Goal: Find specific page/section: Find specific page/section

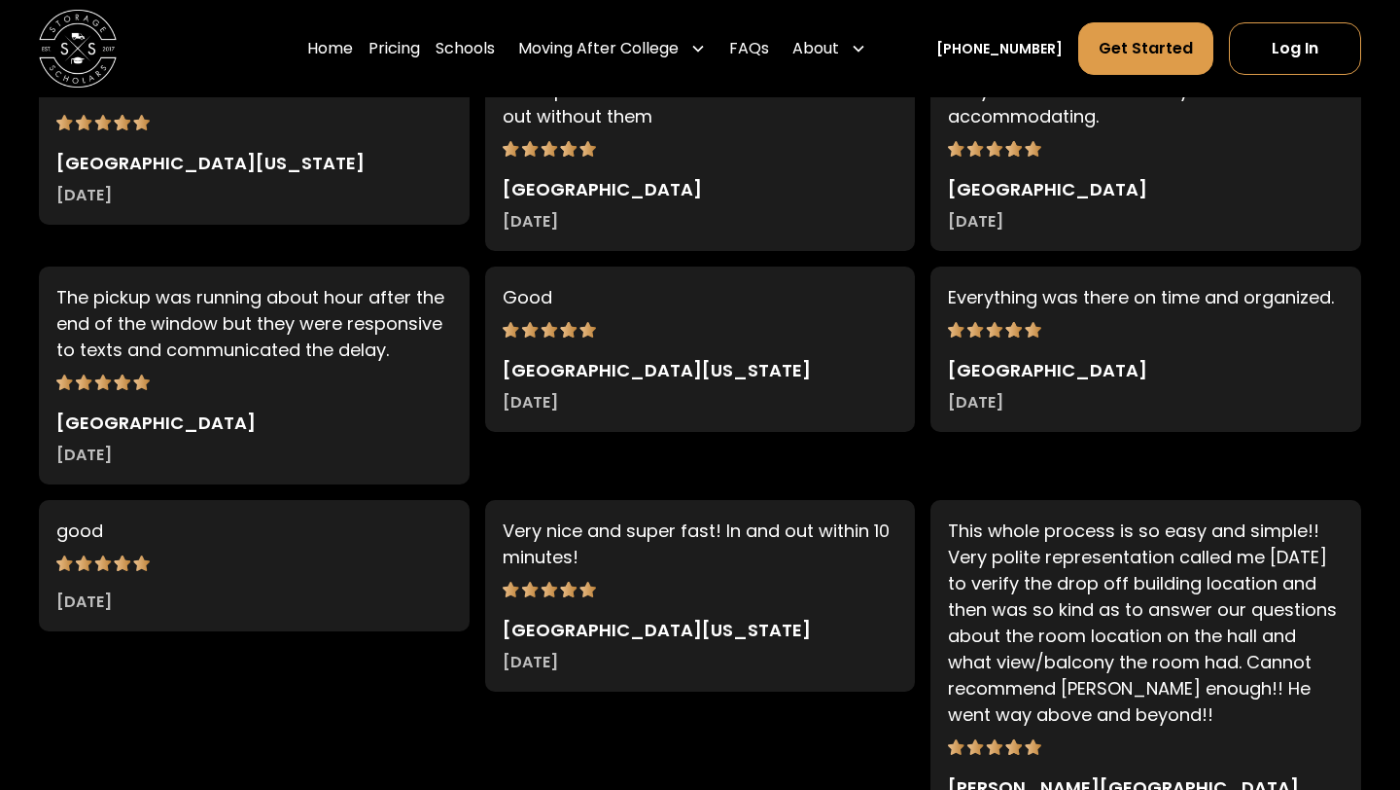
scroll to position [3174, 0]
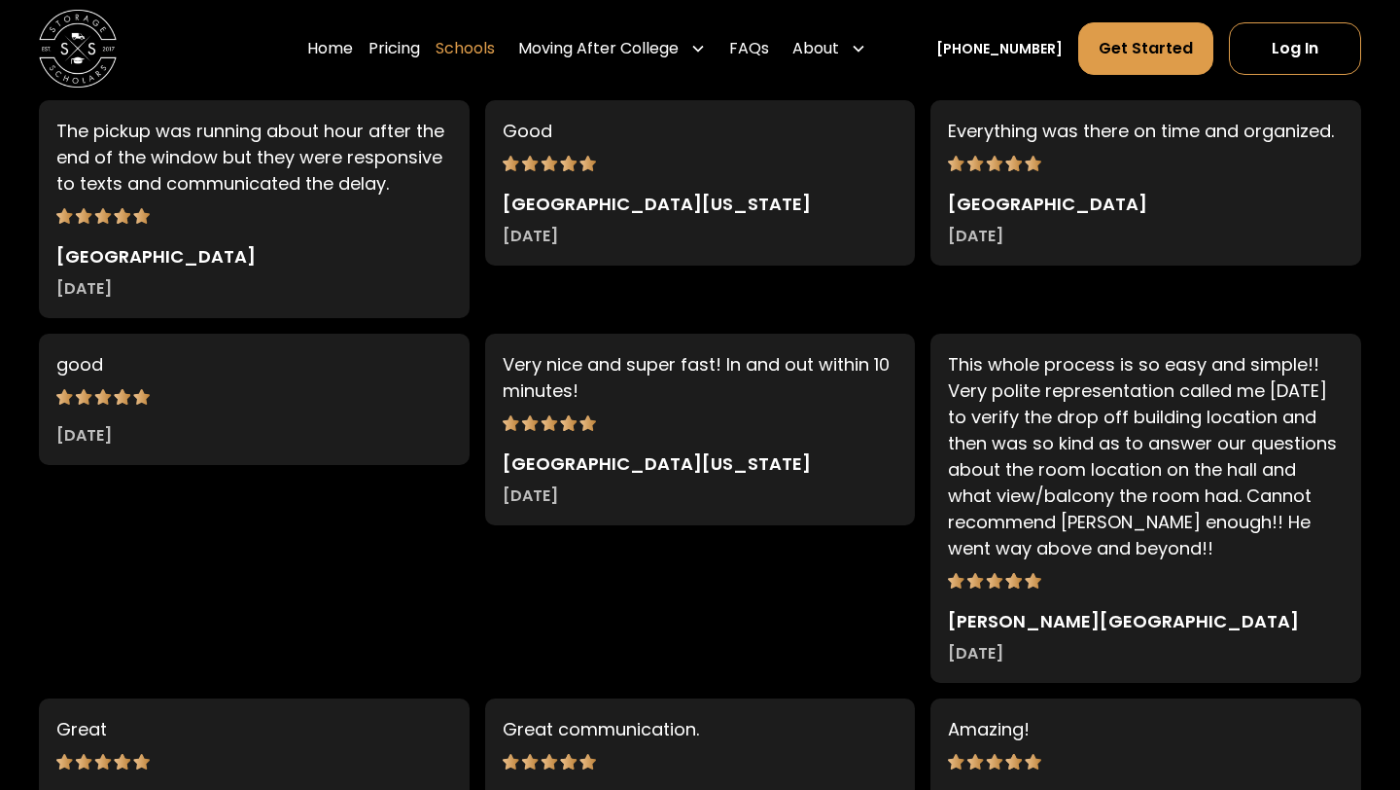
click at [477, 55] on link "Schools" at bounding box center [465, 48] width 59 height 54
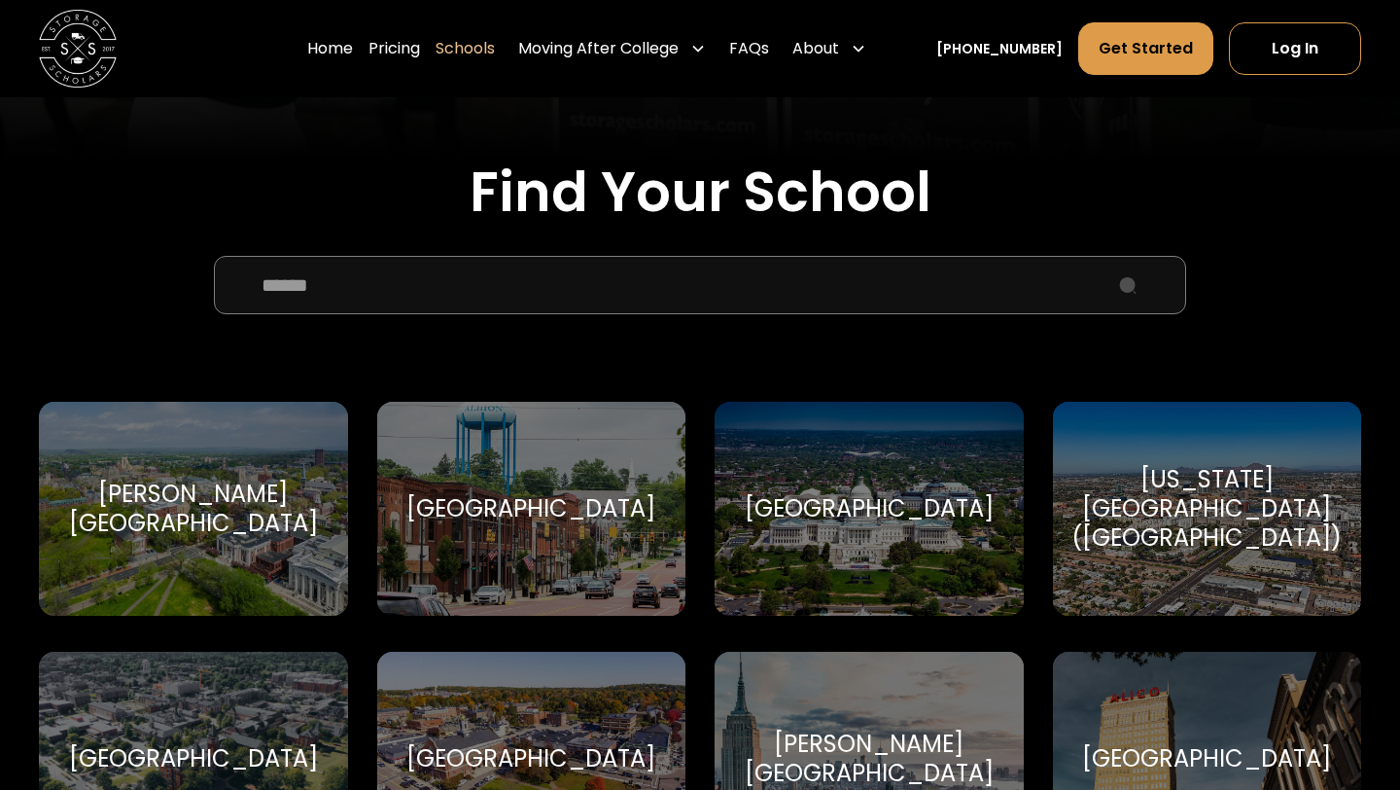
scroll to position [556, 0]
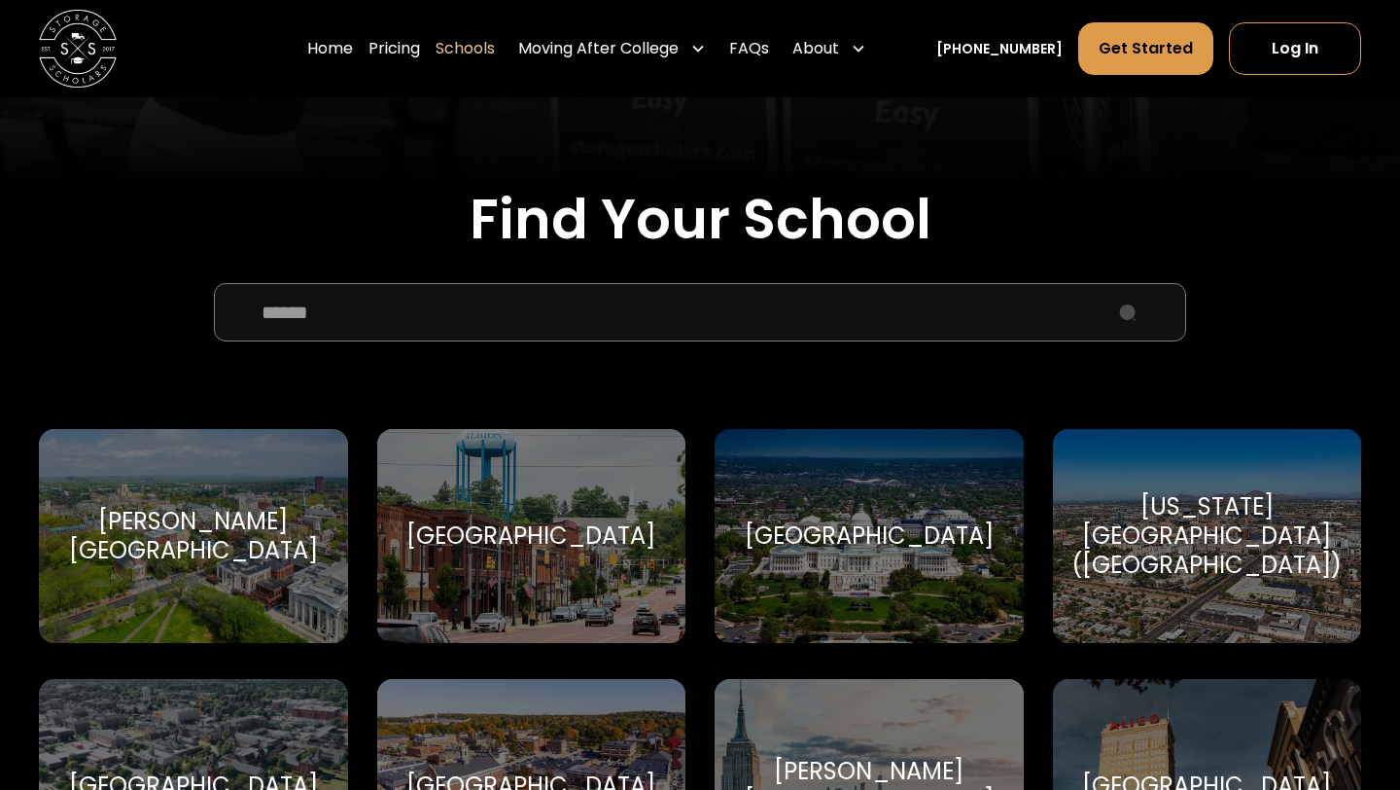
click at [519, 338] on input "School Select Form" at bounding box center [700, 312] width 972 height 58
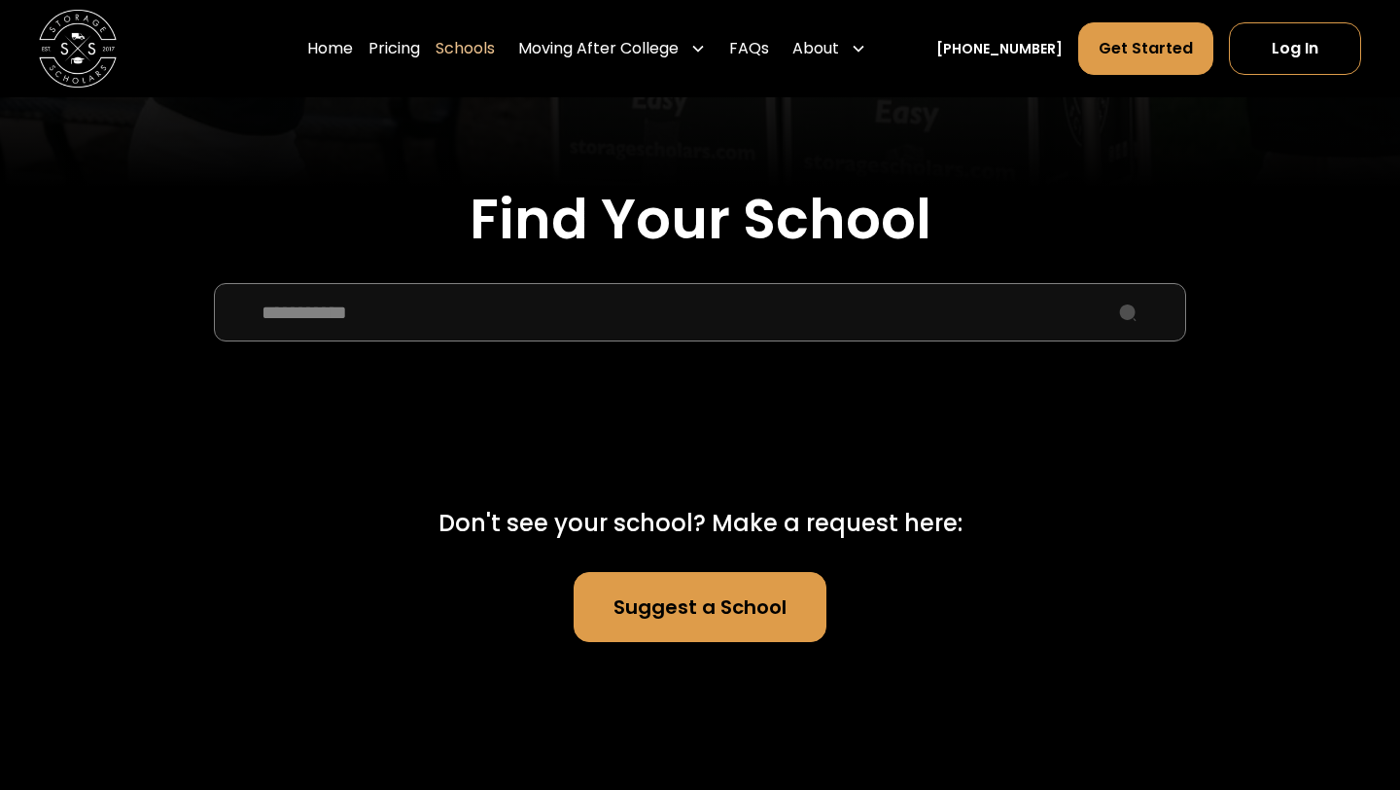
type input "**********"
click at [702, 589] on link "Suggest a School" at bounding box center [700, 607] width 253 height 70
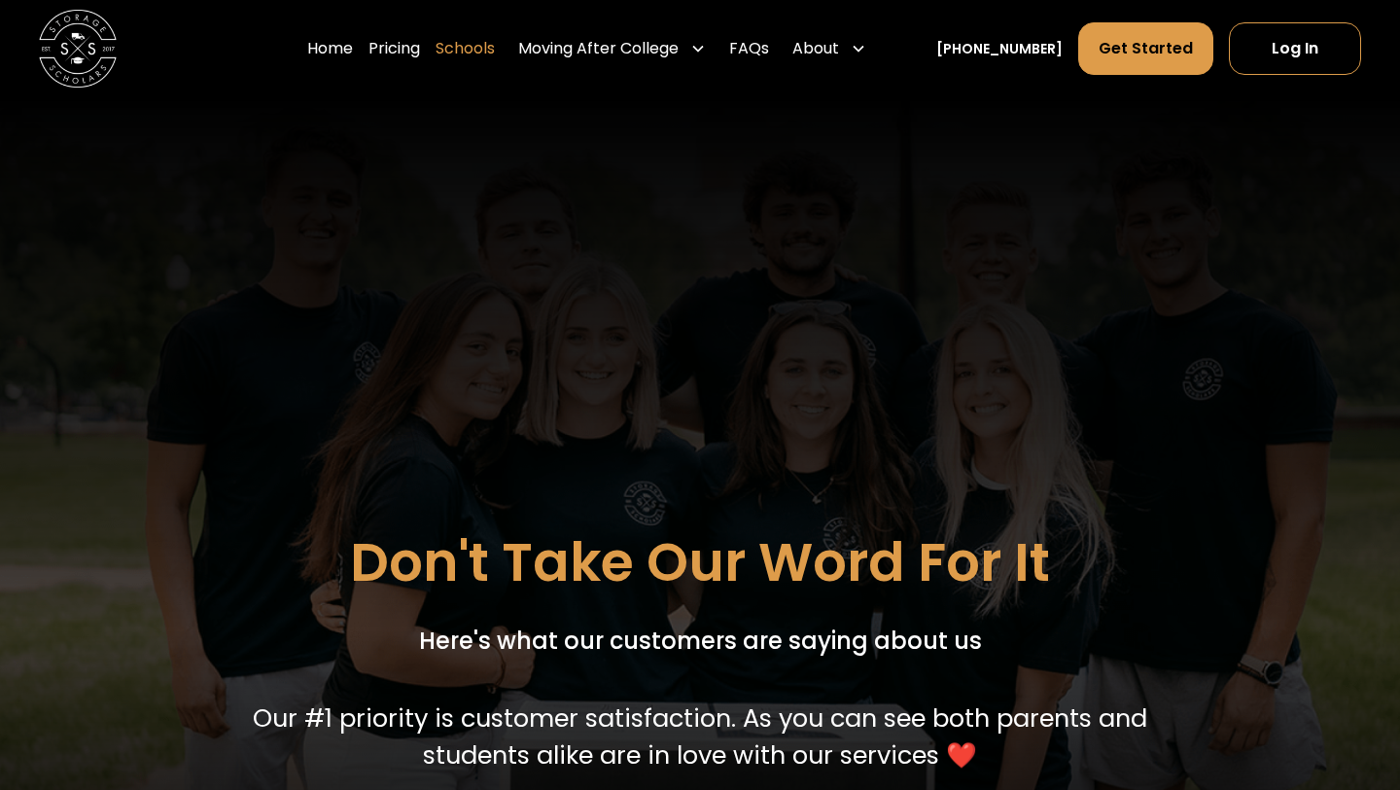
click at [495, 55] on link "Schools" at bounding box center [465, 48] width 59 height 54
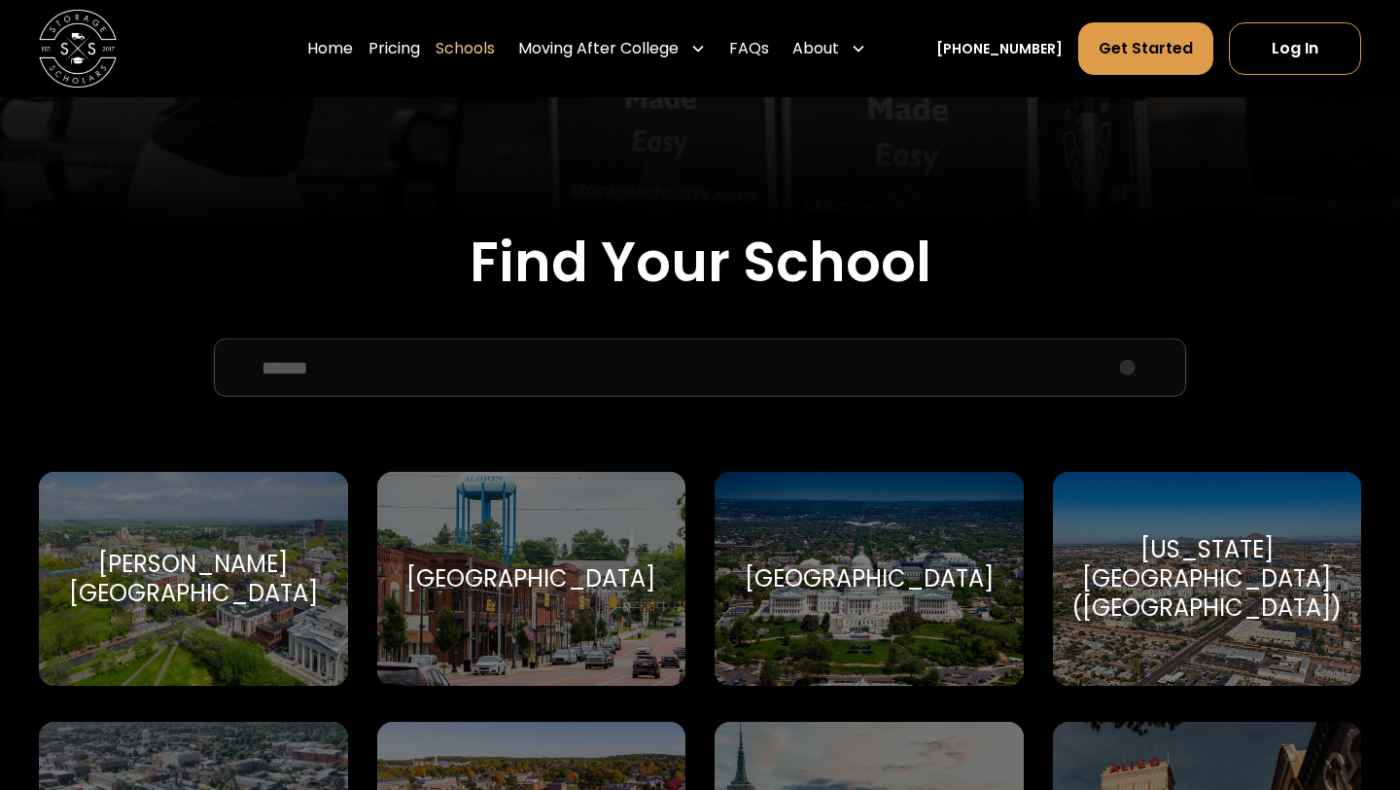
scroll to position [525, 0]
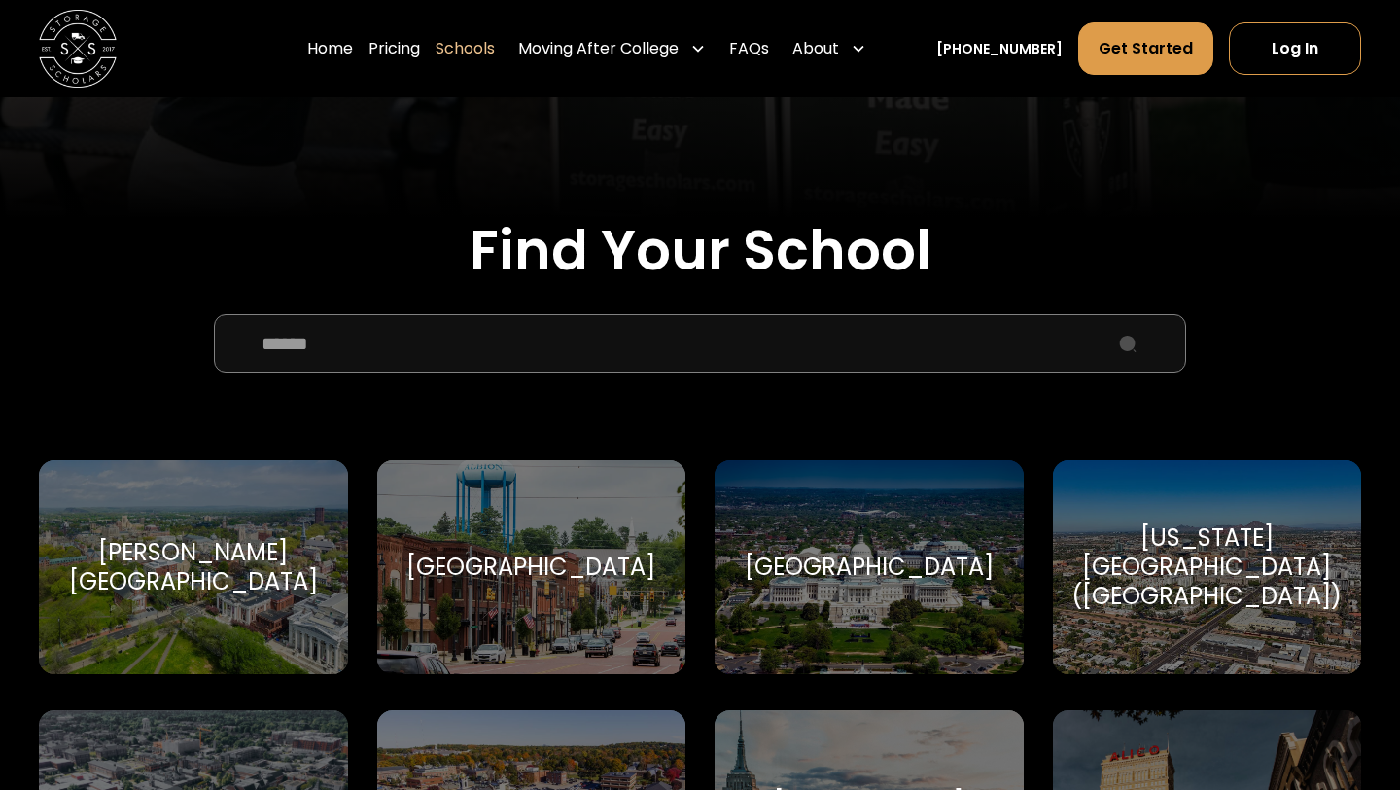
click at [523, 337] on input "School Select Form" at bounding box center [700, 343] width 972 height 58
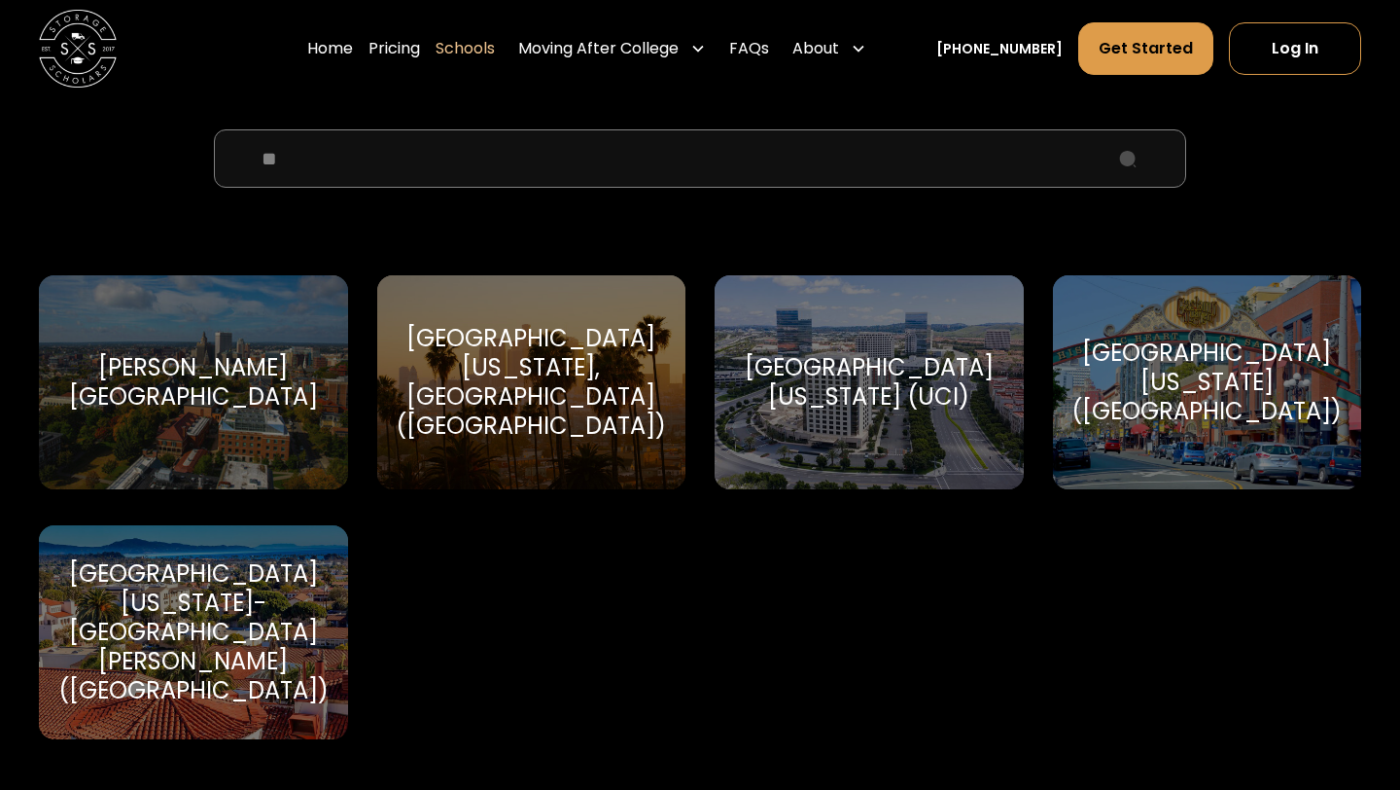
scroll to position [715, 0]
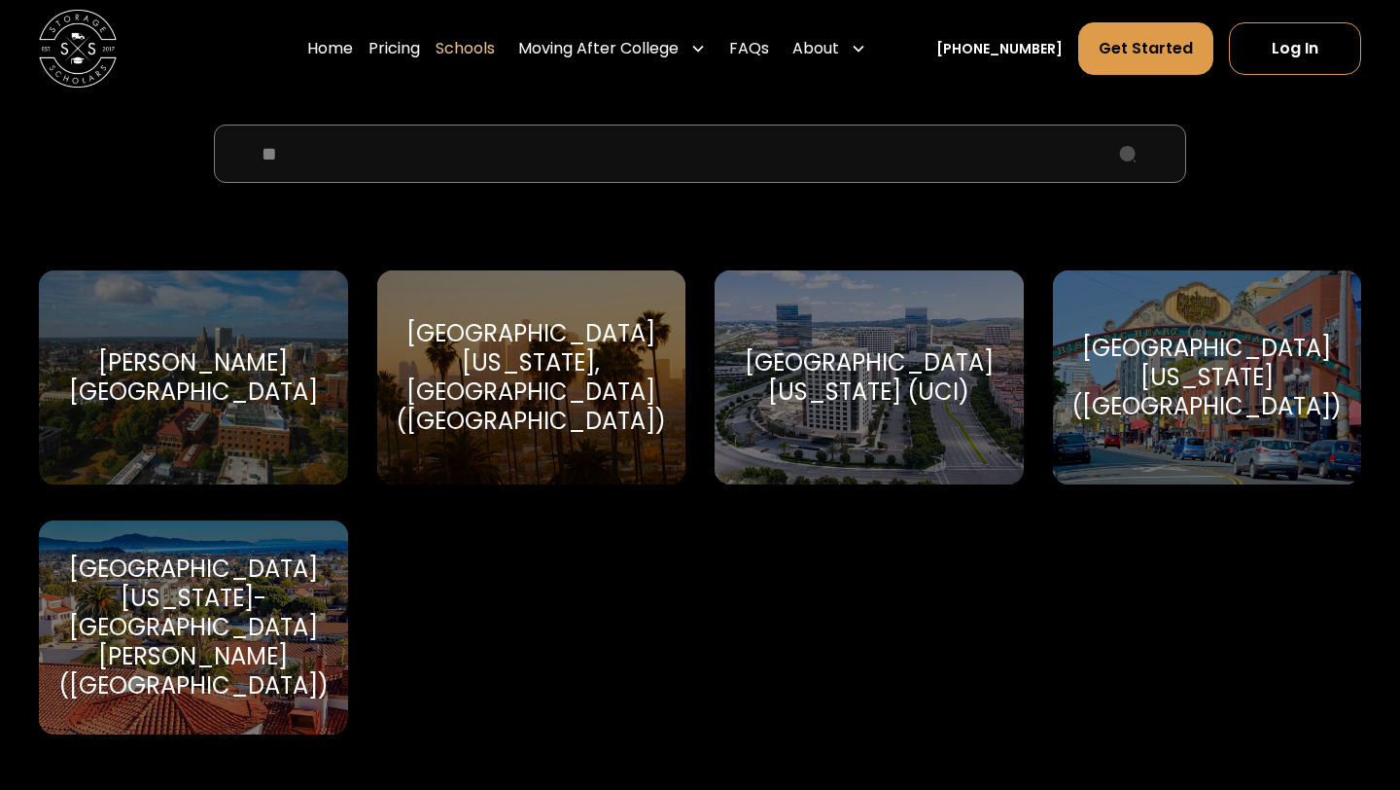
type input "*"
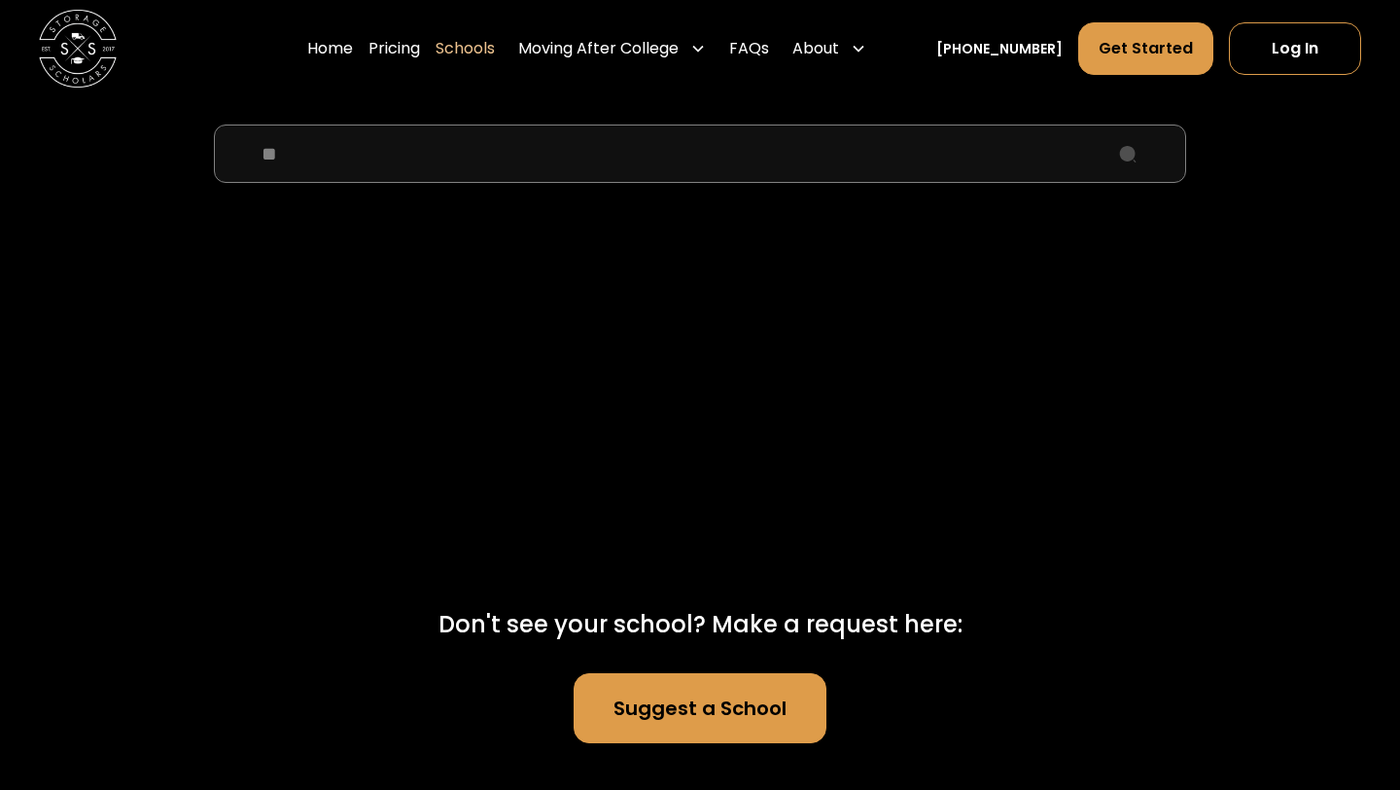
type input "*"
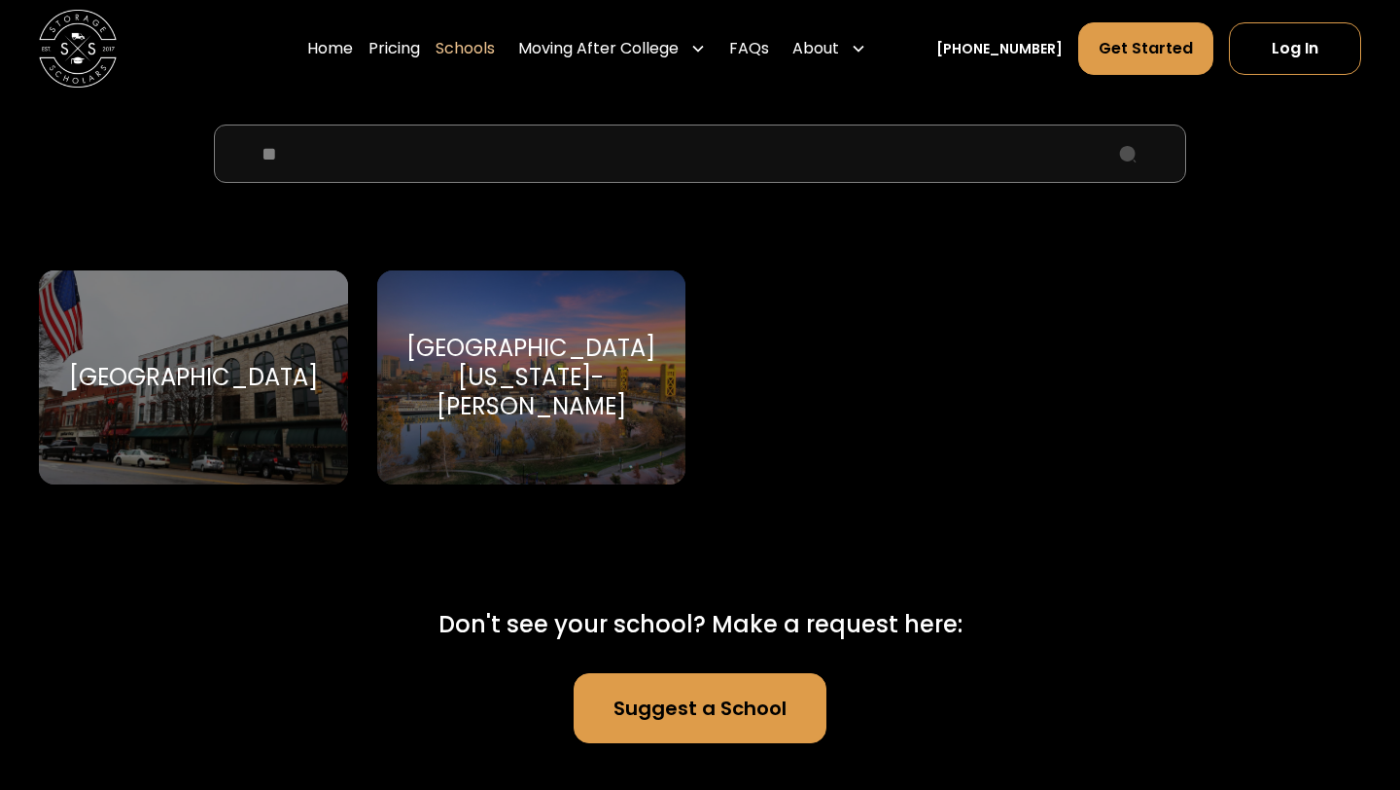
type input "*"
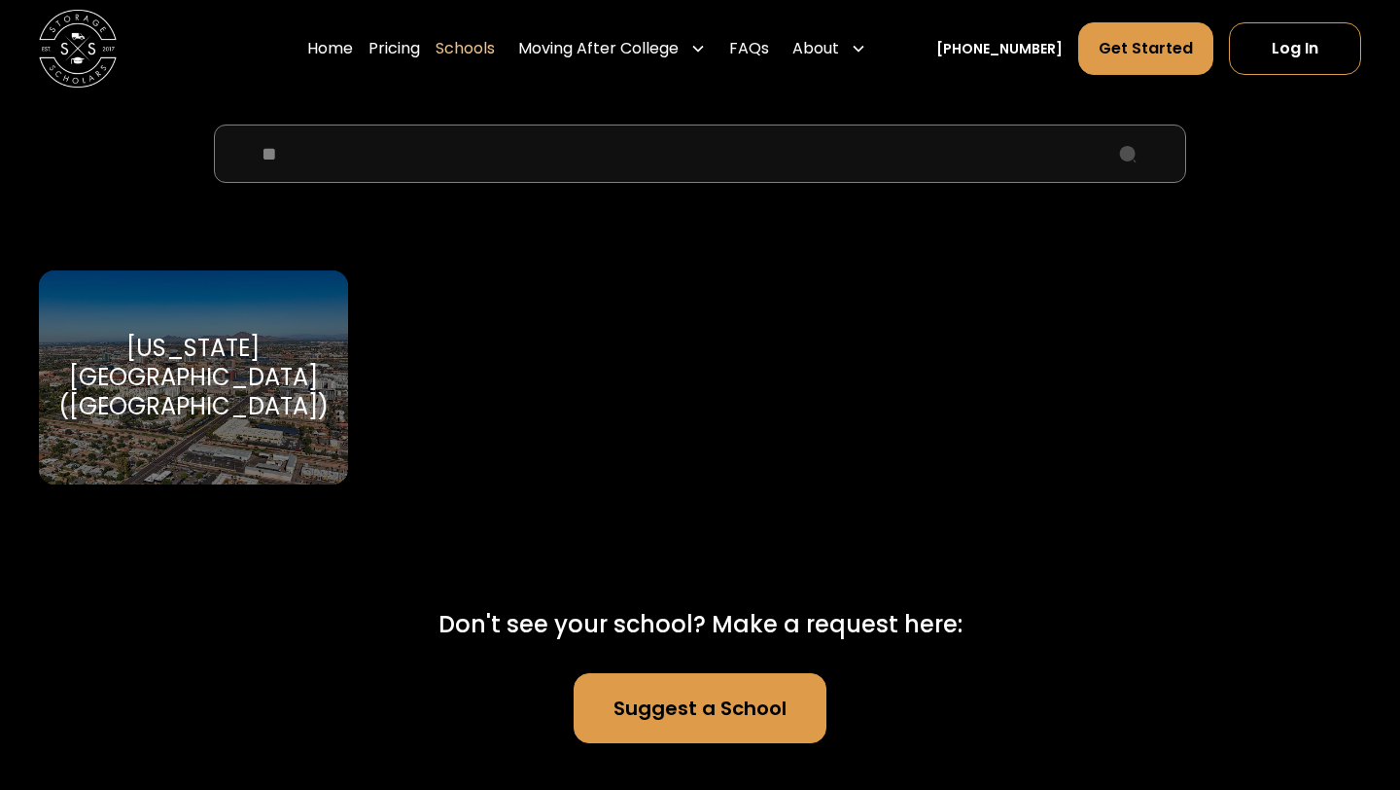
type input "*"
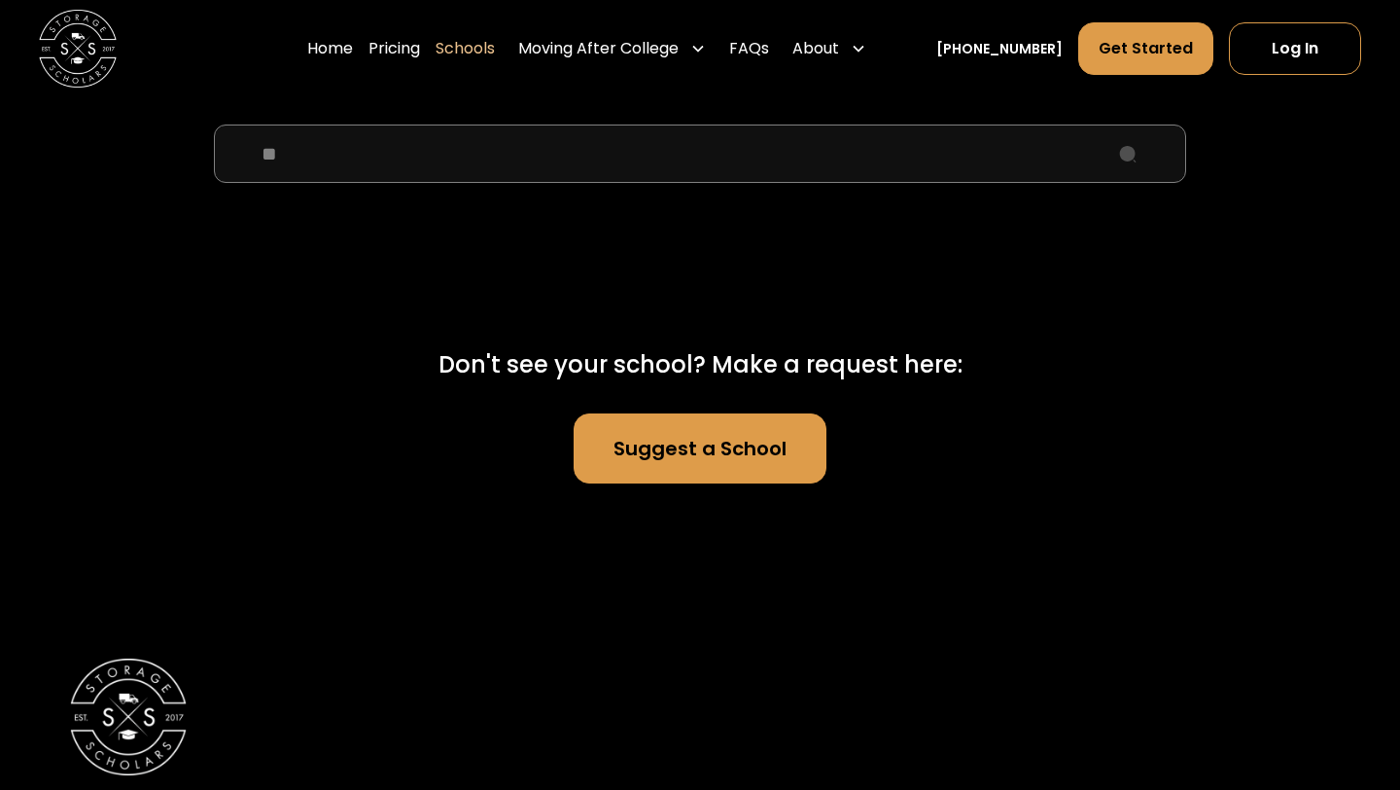
type input "*"
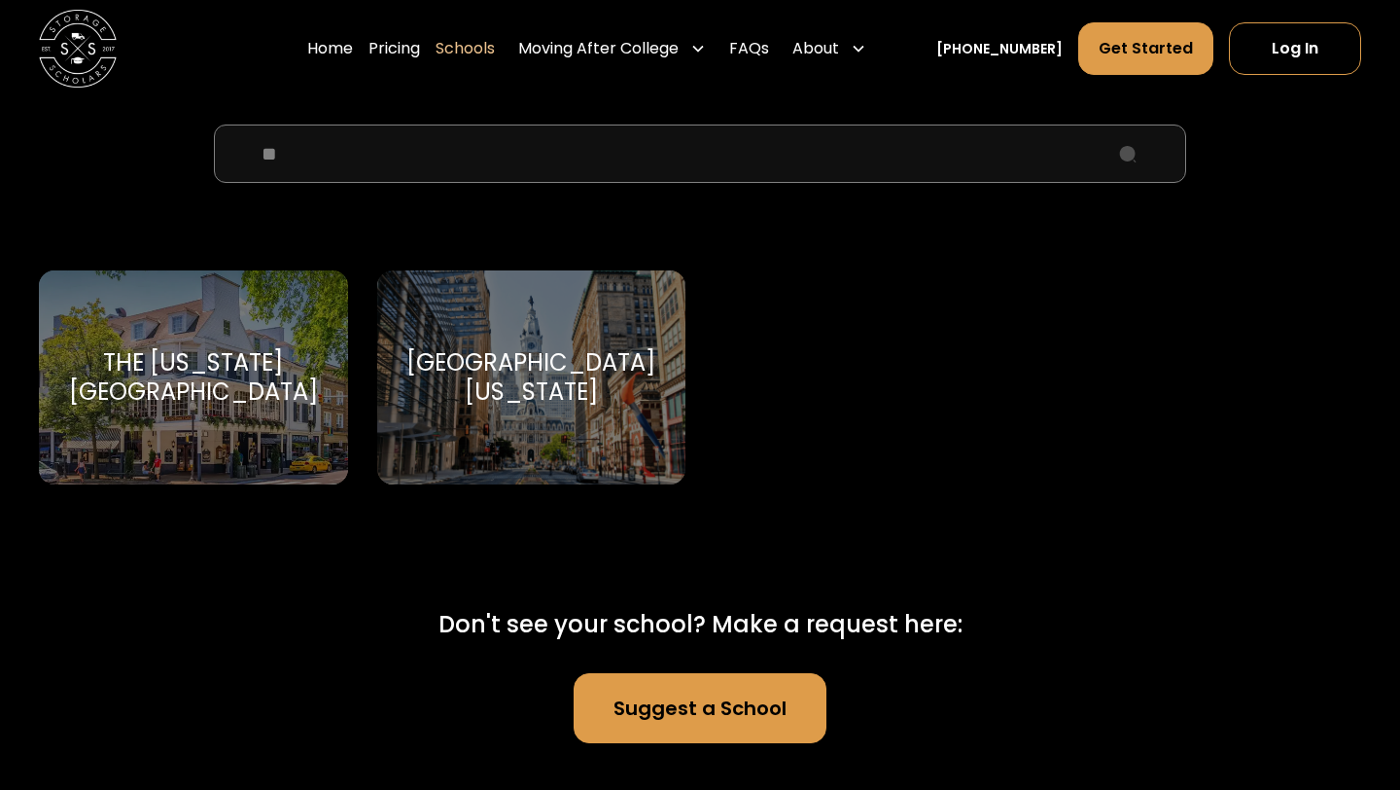
type input "*"
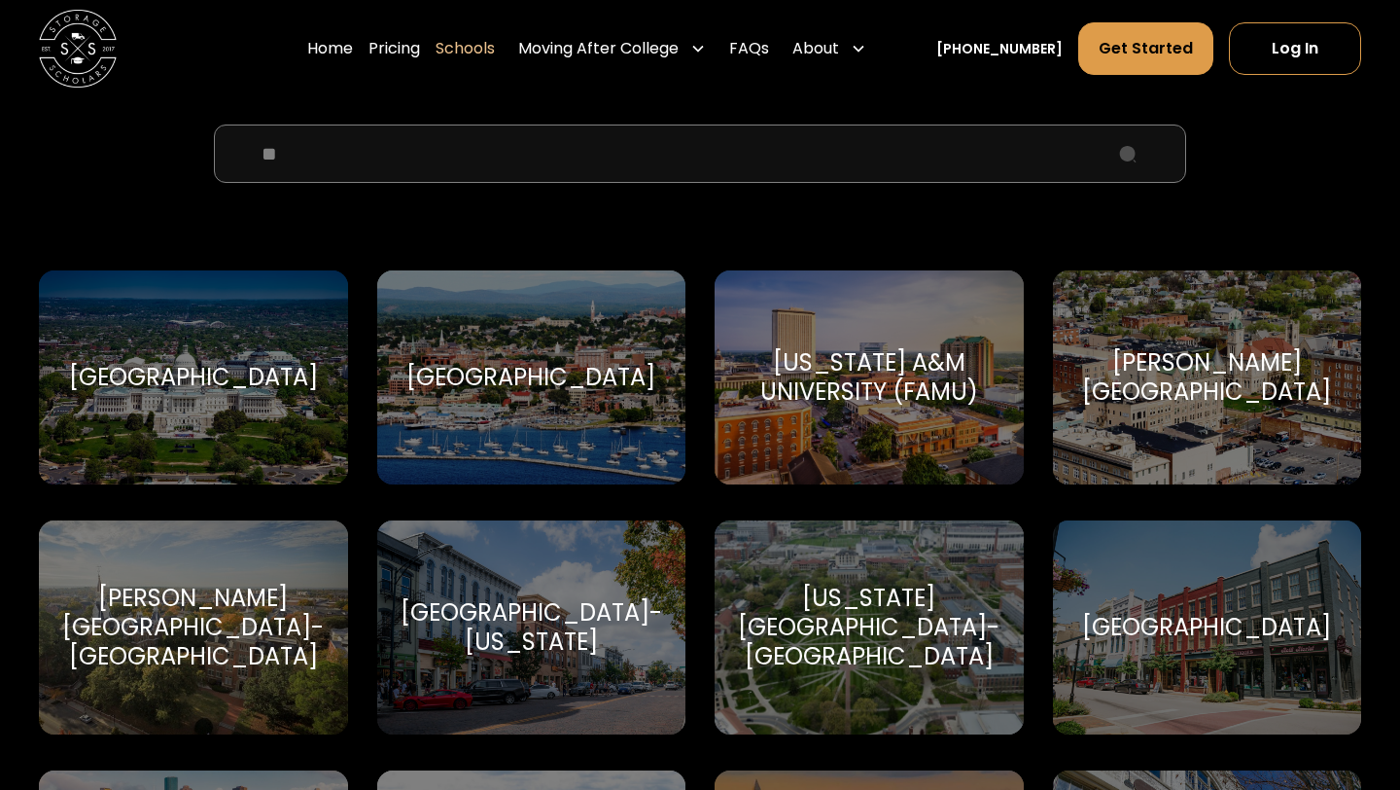
type input "*"
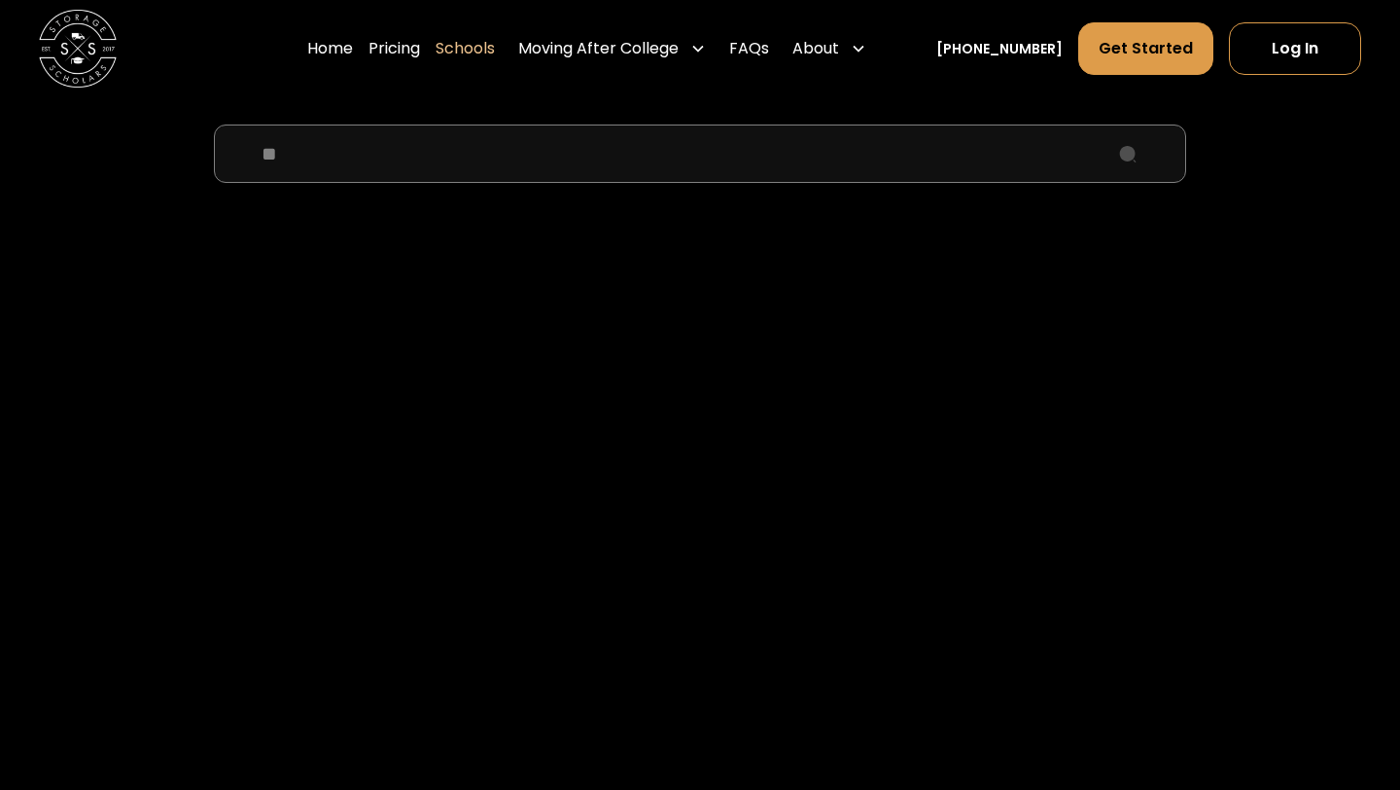
type input "*"
